Goal: Navigation & Orientation: Find specific page/section

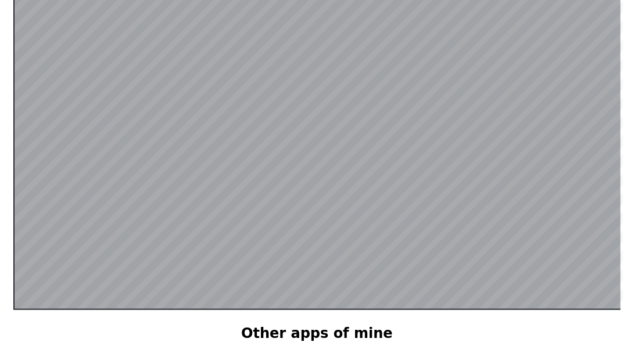
scroll to position [225, 0]
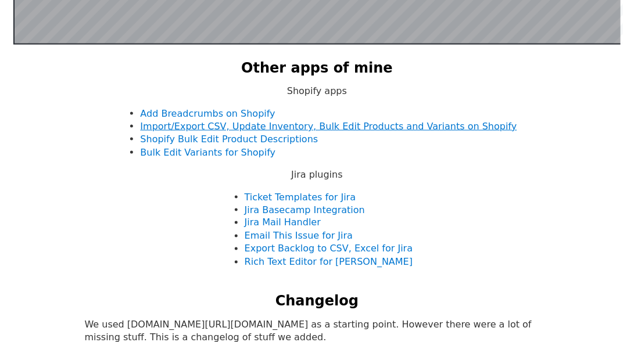
scroll to position [524, 0]
click at [390, 157] on li "Bulk Edit Variants for Shopify" at bounding box center [328, 152] width 376 height 13
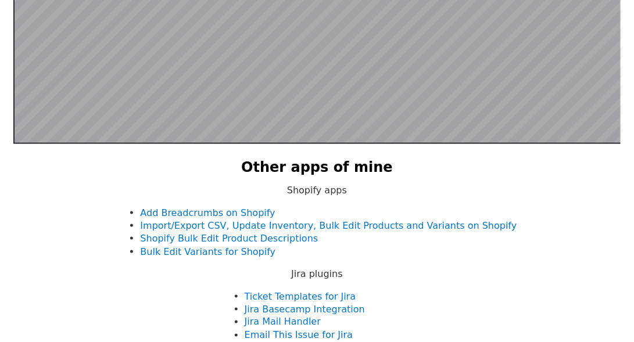
scroll to position [624, 0]
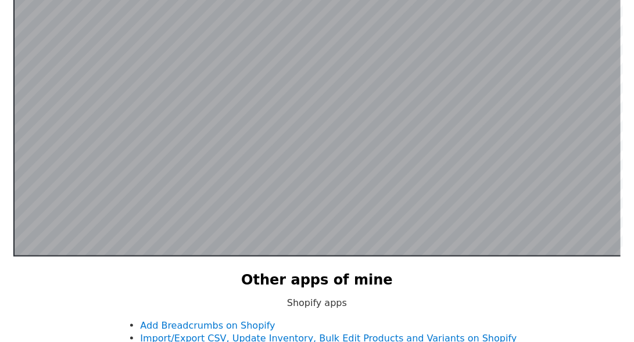
scroll to position [325, 0]
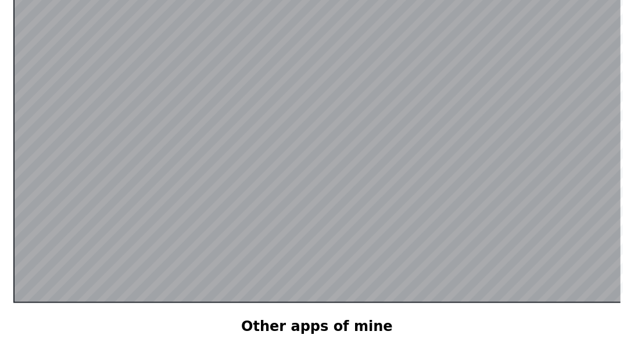
scroll to position [225, 0]
